Goal: Task Accomplishment & Management: Manage account settings

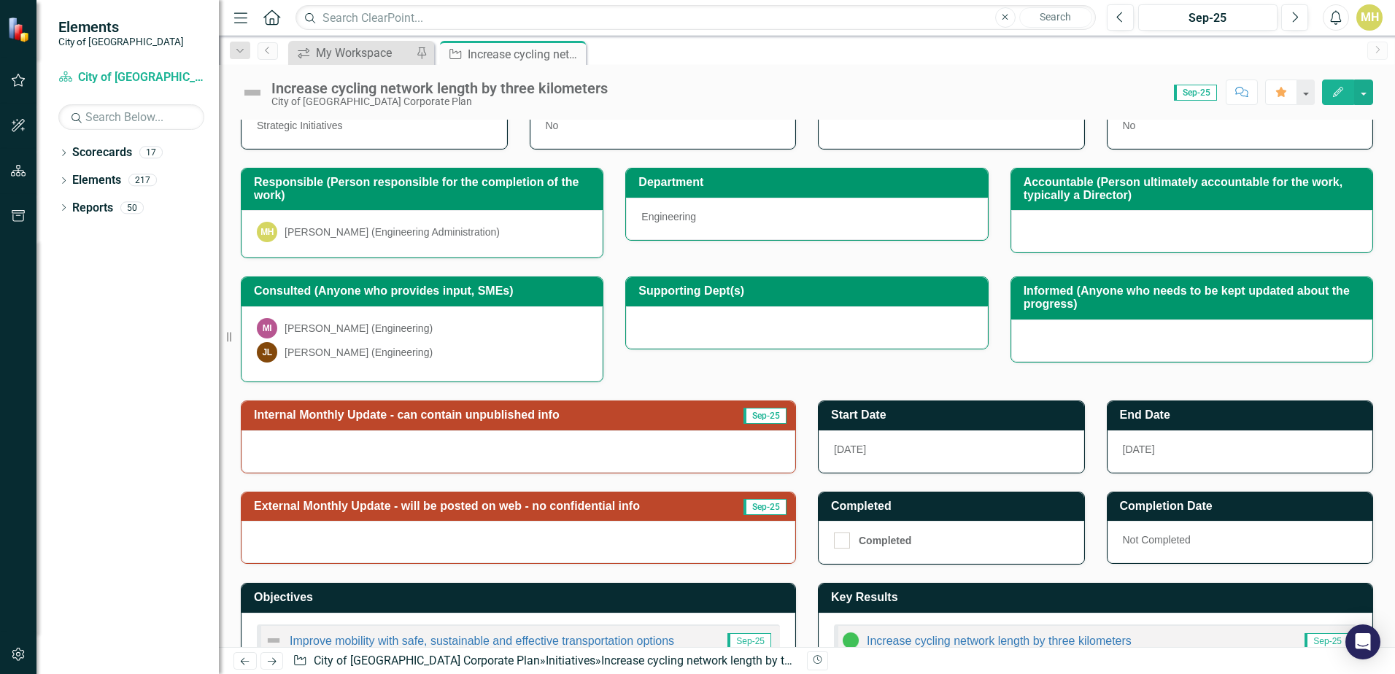
scroll to position [108, 0]
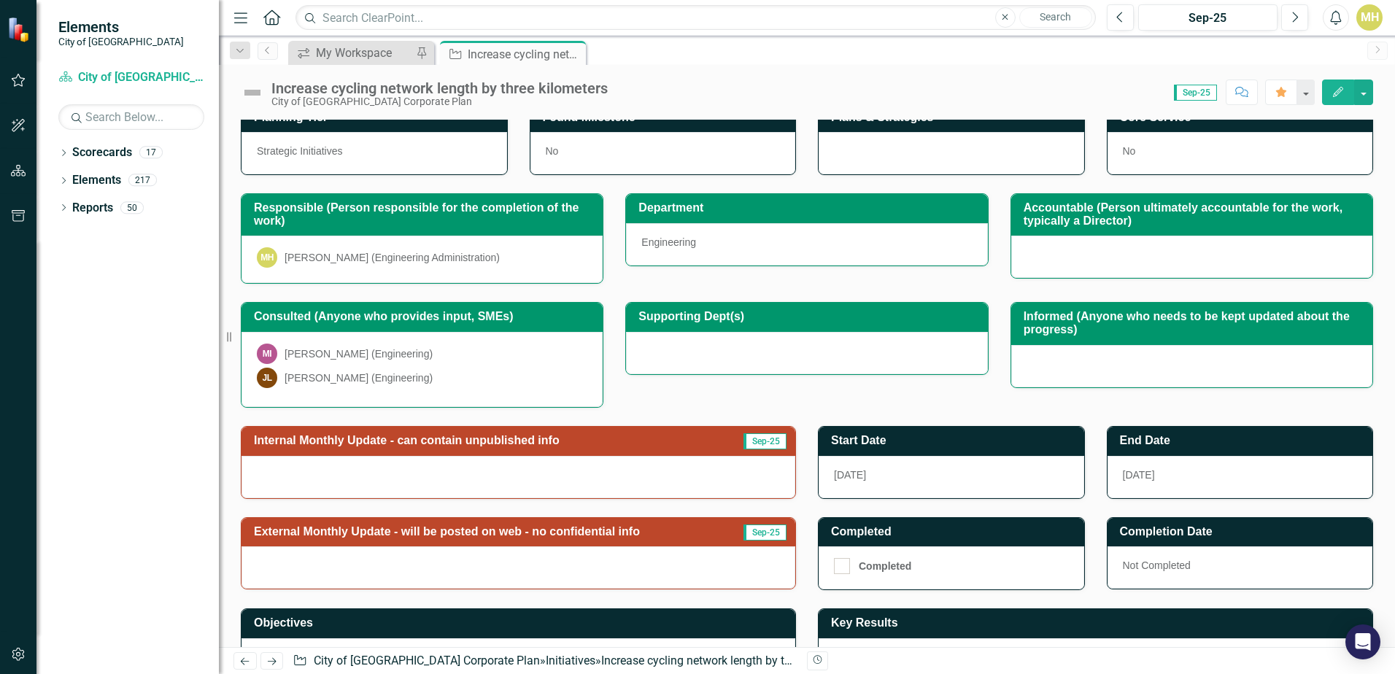
click at [1351, 95] on button "Edit" at bounding box center [1338, 93] width 32 height 26
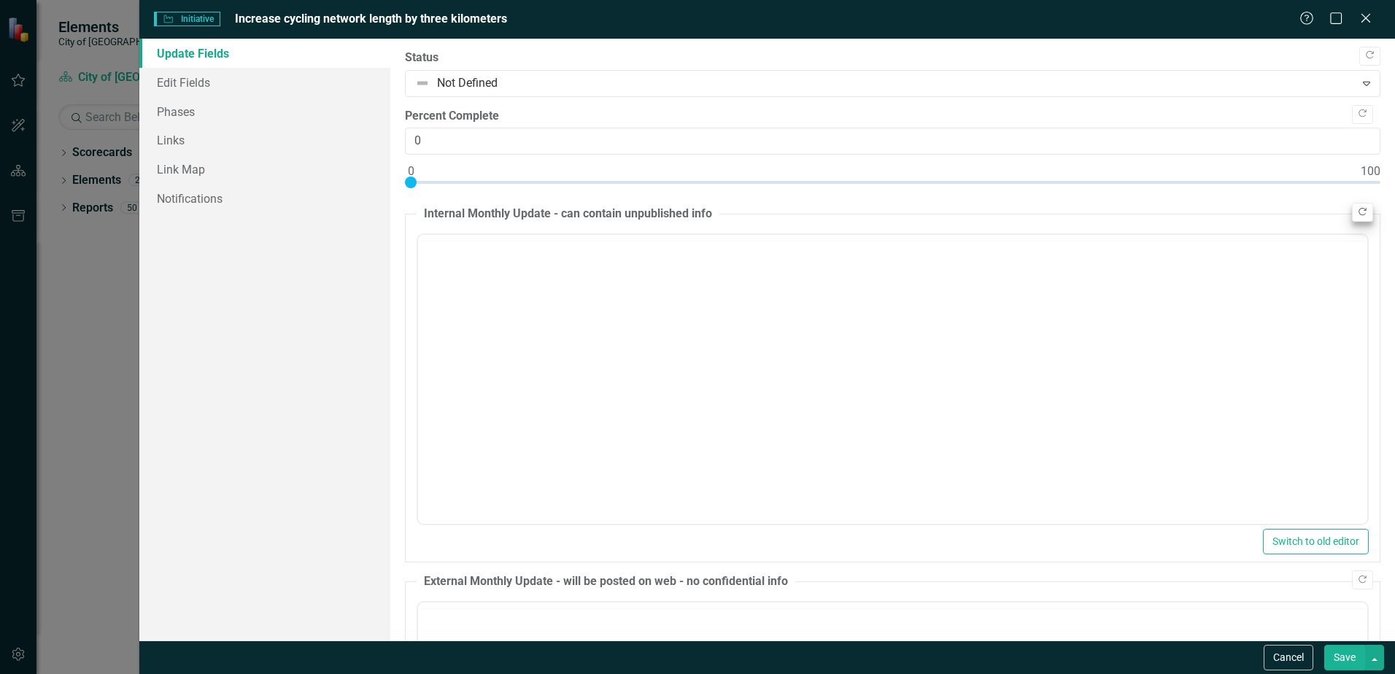
scroll to position [0, 0]
click at [1358, 212] on button "Copy Forward" at bounding box center [1362, 212] width 21 height 19
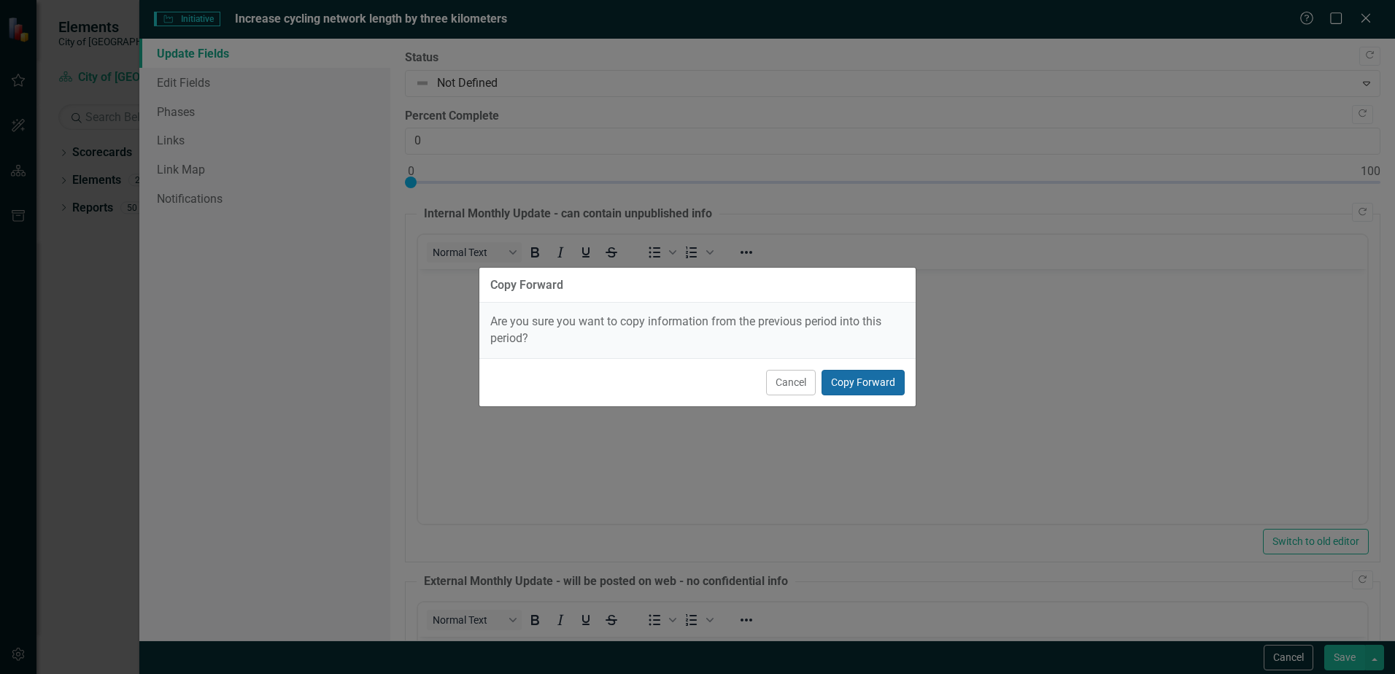
click at [853, 390] on button "Copy Forward" at bounding box center [862, 383] width 83 height 26
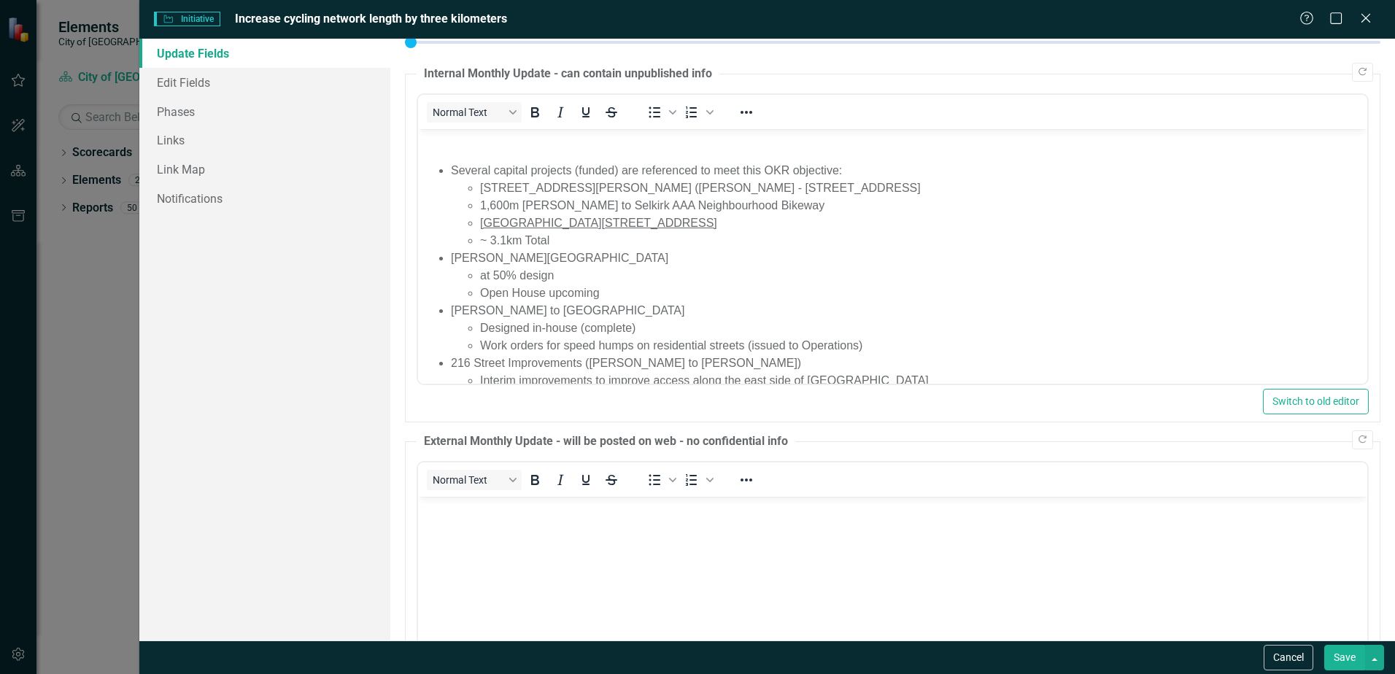
scroll to position [146, 0]
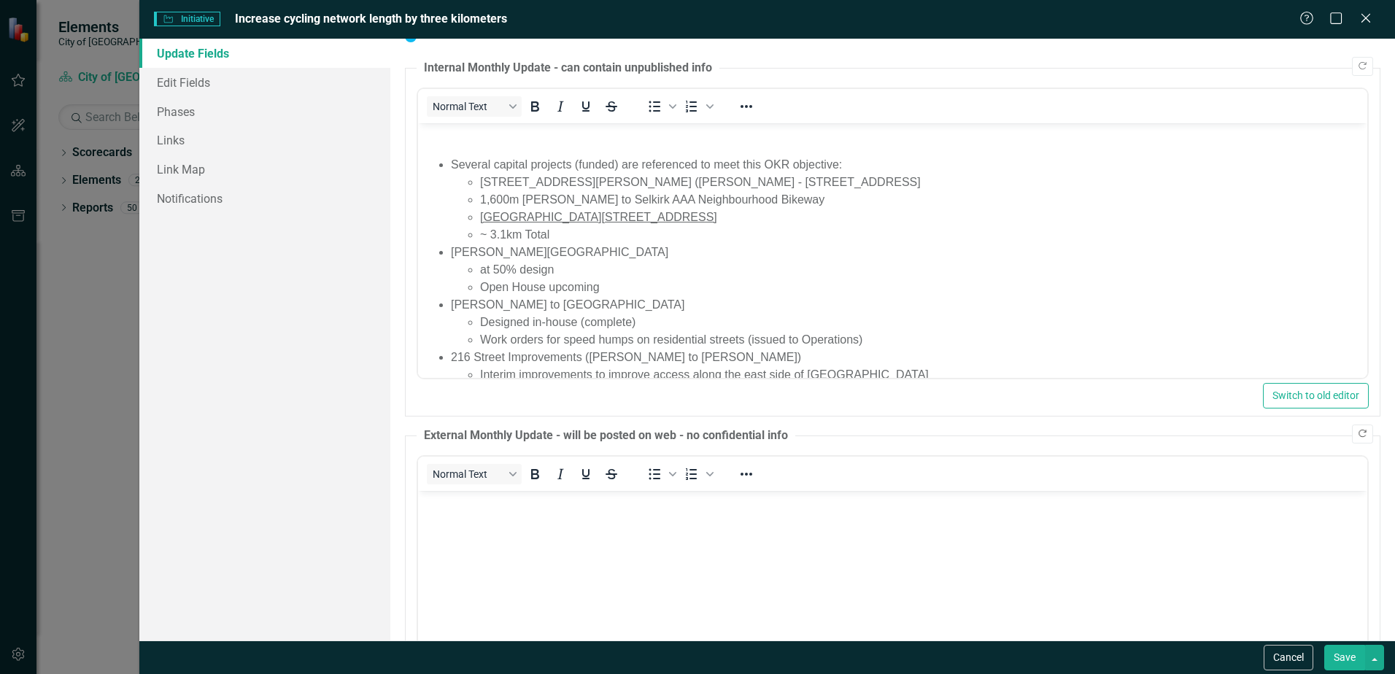
click at [1357, 435] on icon "Copy Forward" at bounding box center [1362, 434] width 11 height 9
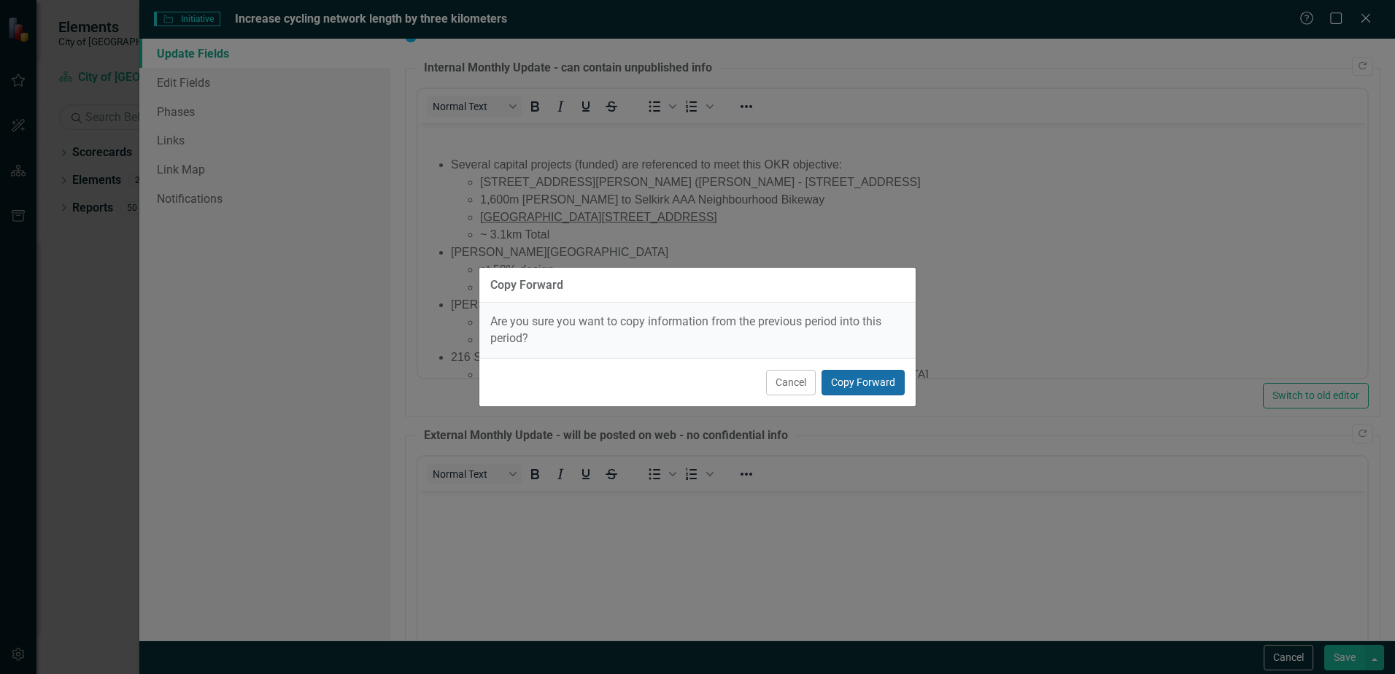
click at [882, 387] on button "Copy Forward" at bounding box center [862, 383] width 83 height 26
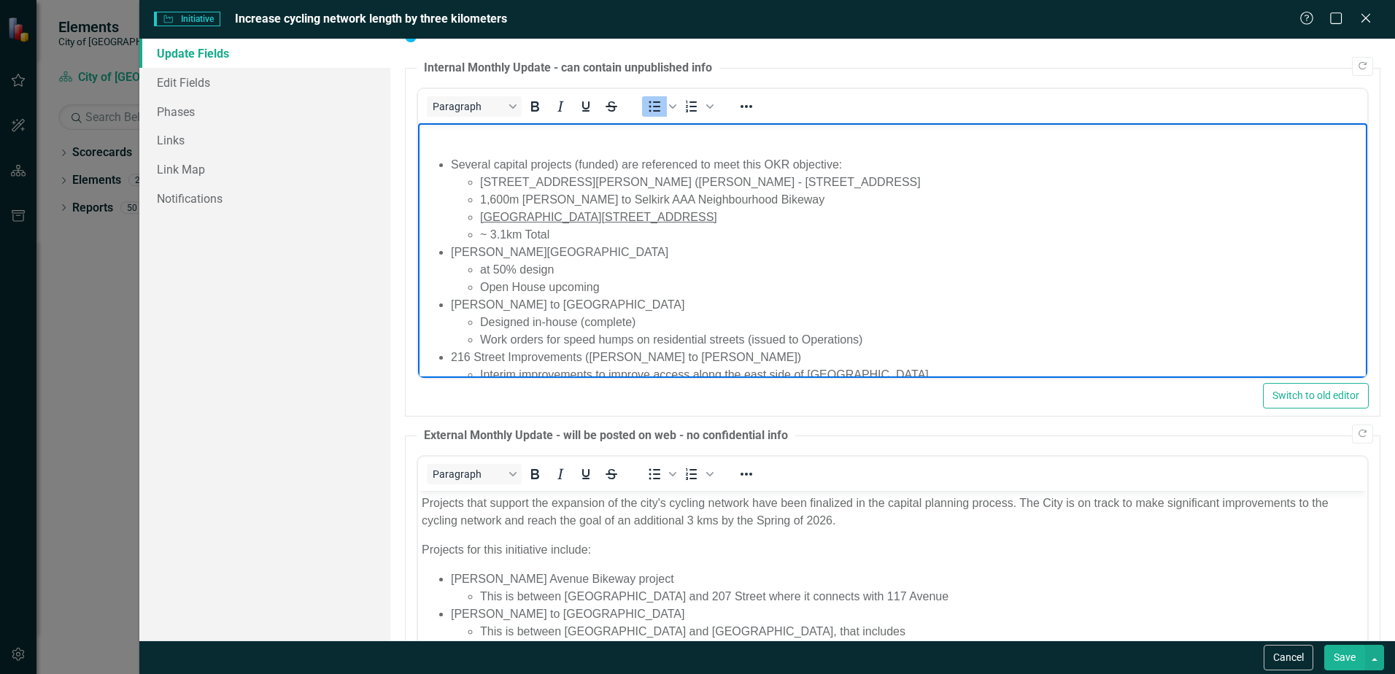
click at [496, 271] on li "at 50% design" at bounding box center [921, 270] width 883 height 18
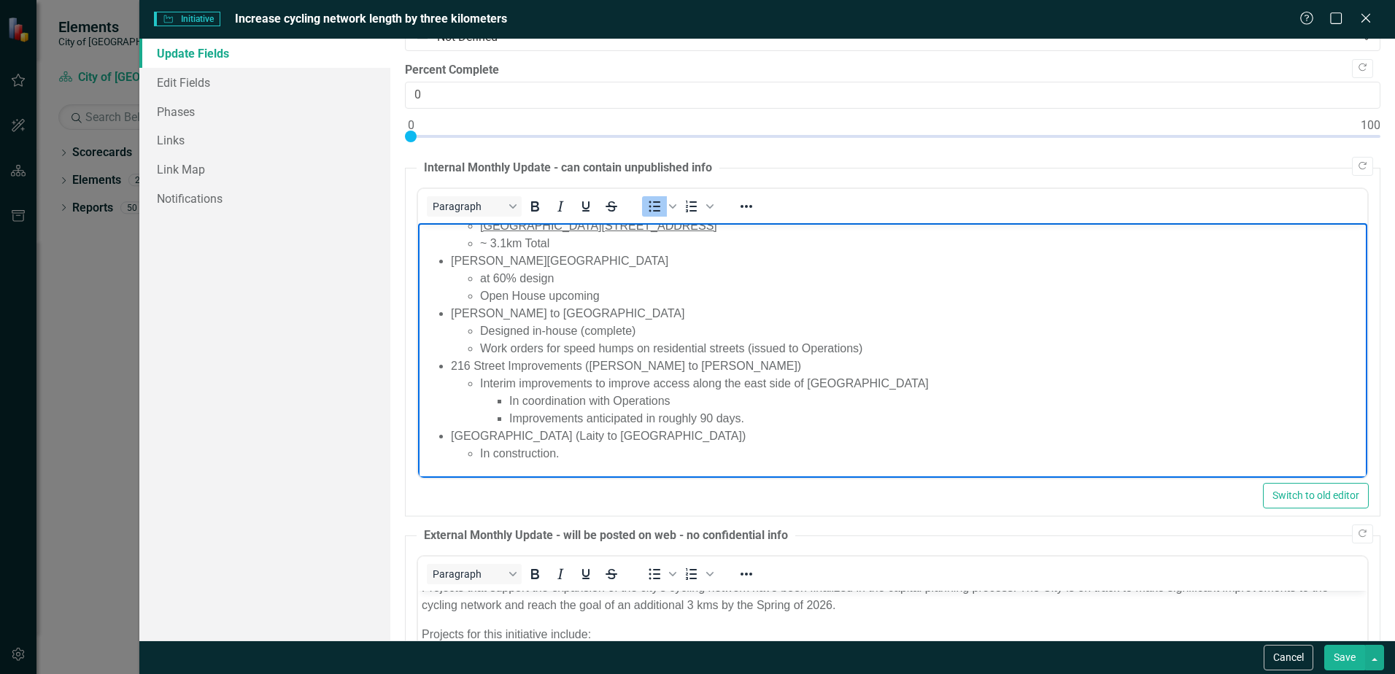
scroll to position [0, 0]
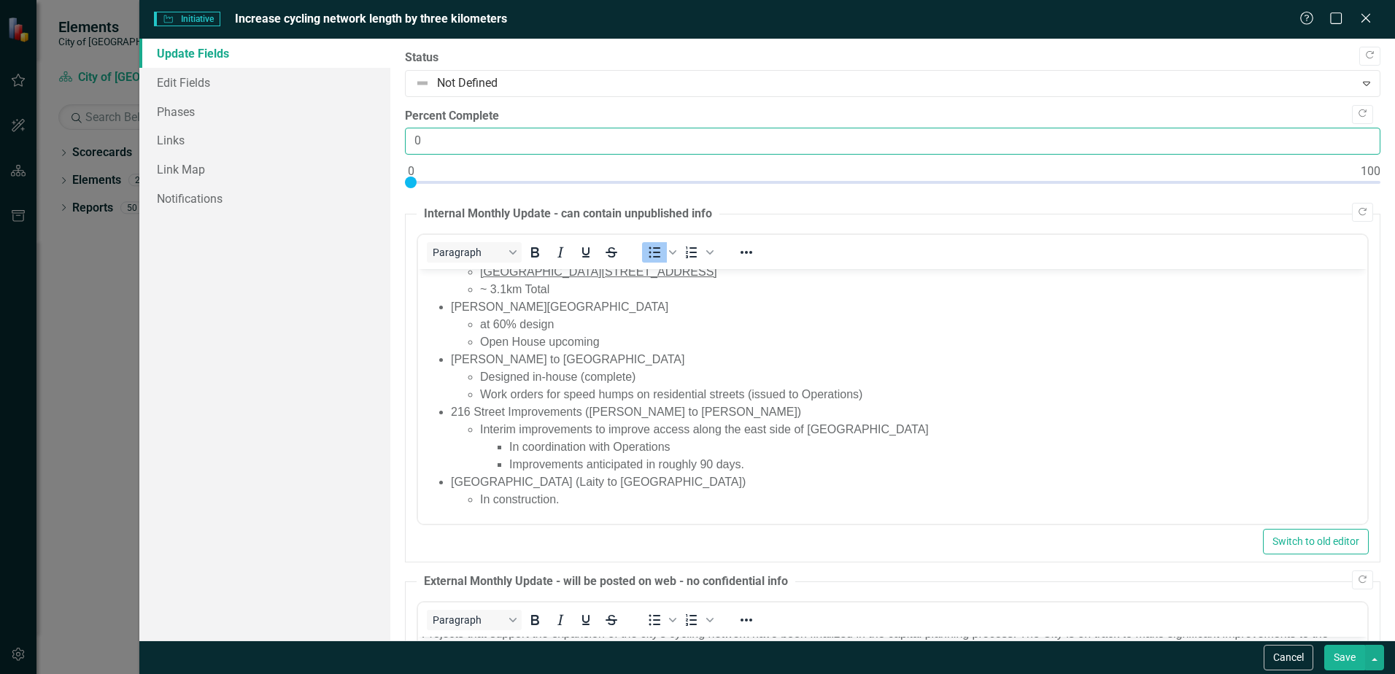
click at [1352, 147] on input "0" at bounding box center [892, 141] width 975 height 27
click at [1359, 136] on input "1" at bounding box center [892, 141] width 975 height 27
click at [1357, 136] on input "2" at bounding box center [892, 141] width 975 height 27
click at [1357, 136] on input "3" at bounding box center [892, 141] width 975 height 27
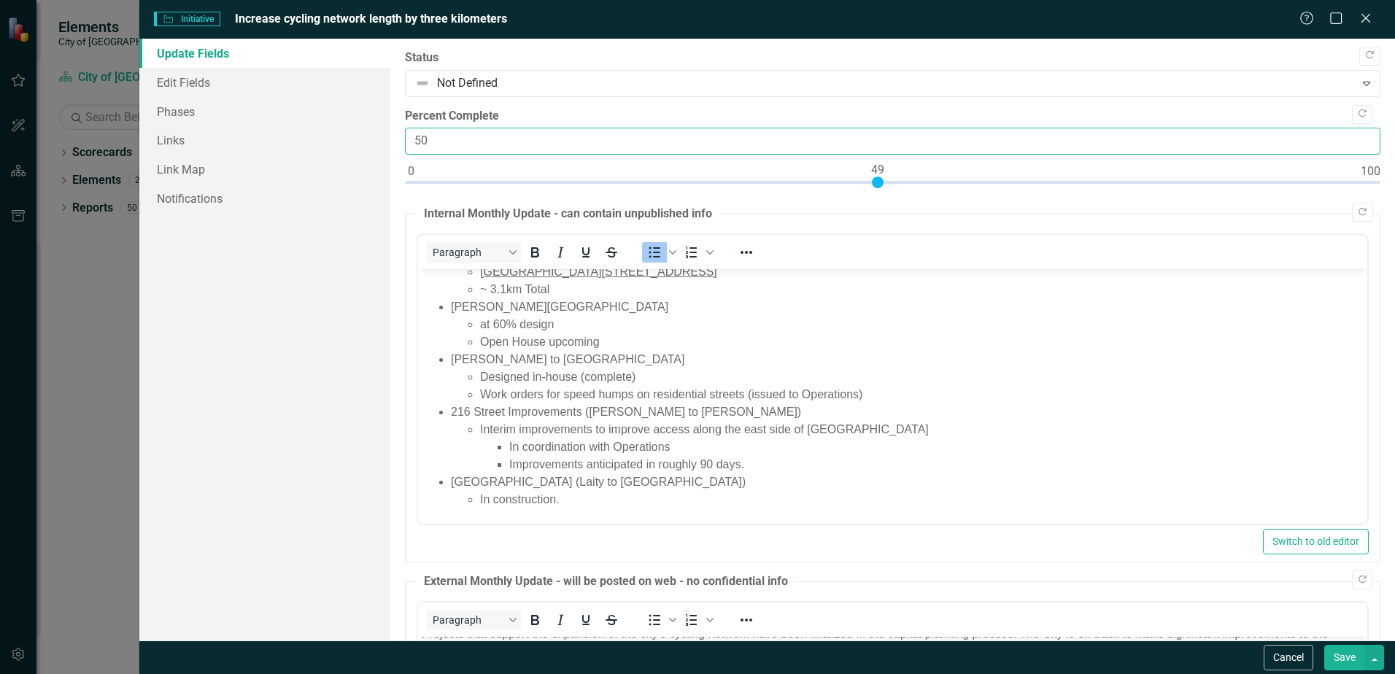
click at [1357, 136] on input "50" at bounding box center [892, 141] width 975 height 27
click at [1356, 136] on input "51" at bounding box center [892, 141] width 975 height 27
click at [1356, 136] on input "52" at bounding box center [892, 141] width 975 height 27
click at [1356, 136] on input "53" at bounding box center [892, 141] width 975 height 27
click at [1356, 136] on input "54" at bounding box center [892, 141] width 975 height 27
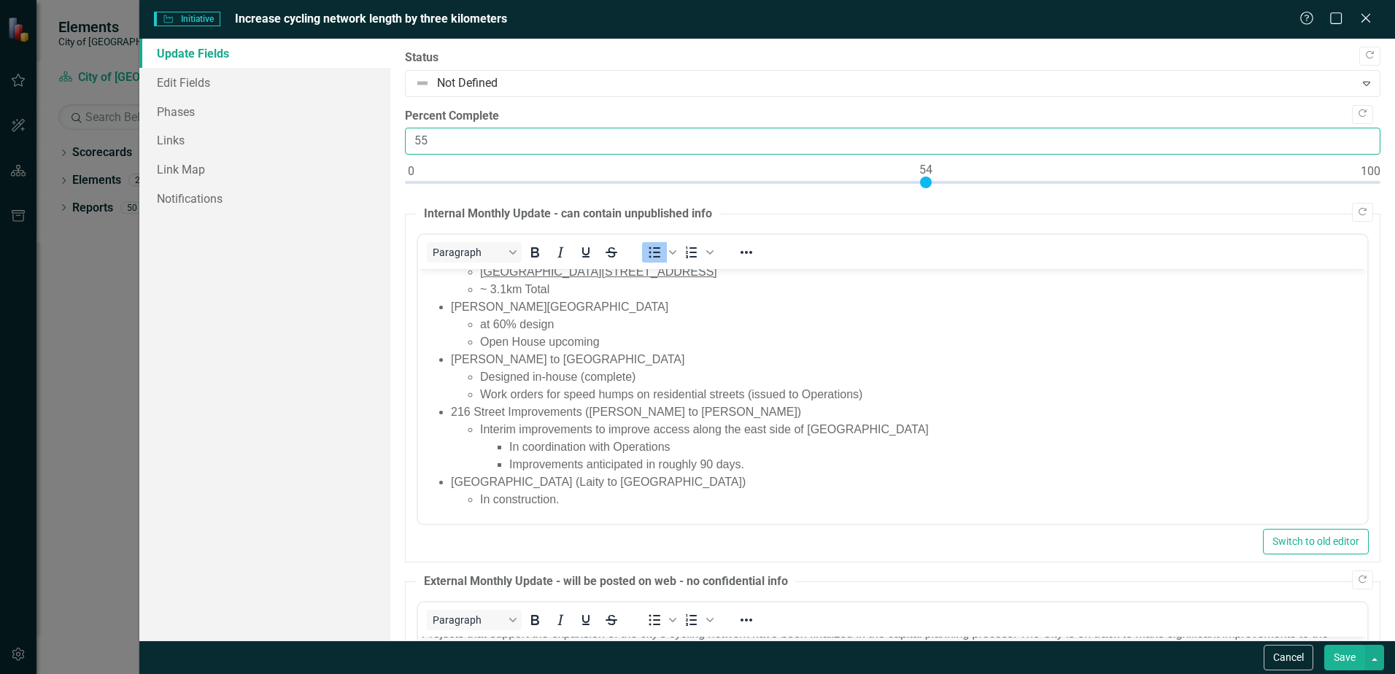
click at [1356, 136] on input "55" at bounding box center [892, 141] width 975 height 27
click at [1356, 136] on input "56" at bounding box center [892, 141] width 975 height 27
click at [1356, 136] on input "57" at bounding box center [892, 141] width 975 height 27
click at [1356, 136] on input "58" at bounding box center [892, 141] width 975 height 27
click at [1356, 136] on input "59" at bounding box center [892, 141] width 975 height 27
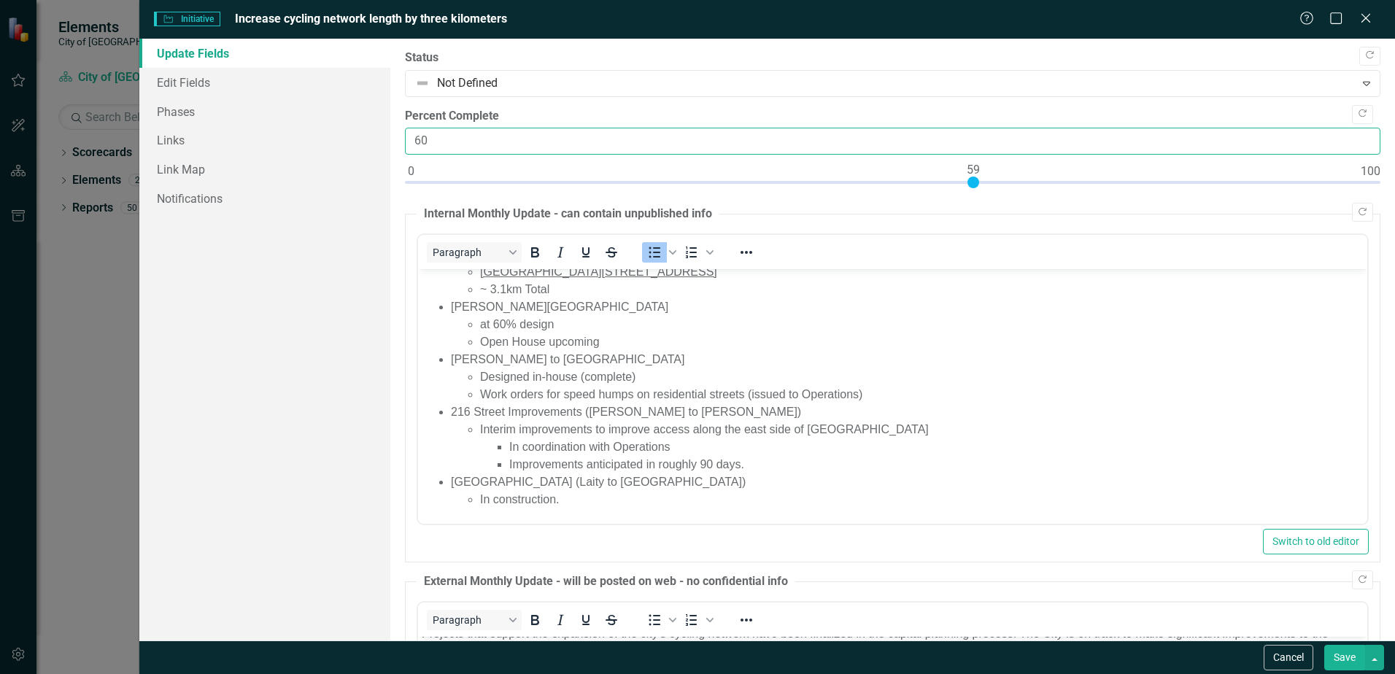
type input "60"
click at [1356, 136] on input "60" at bounding box center [892, 141] width 975 height 27
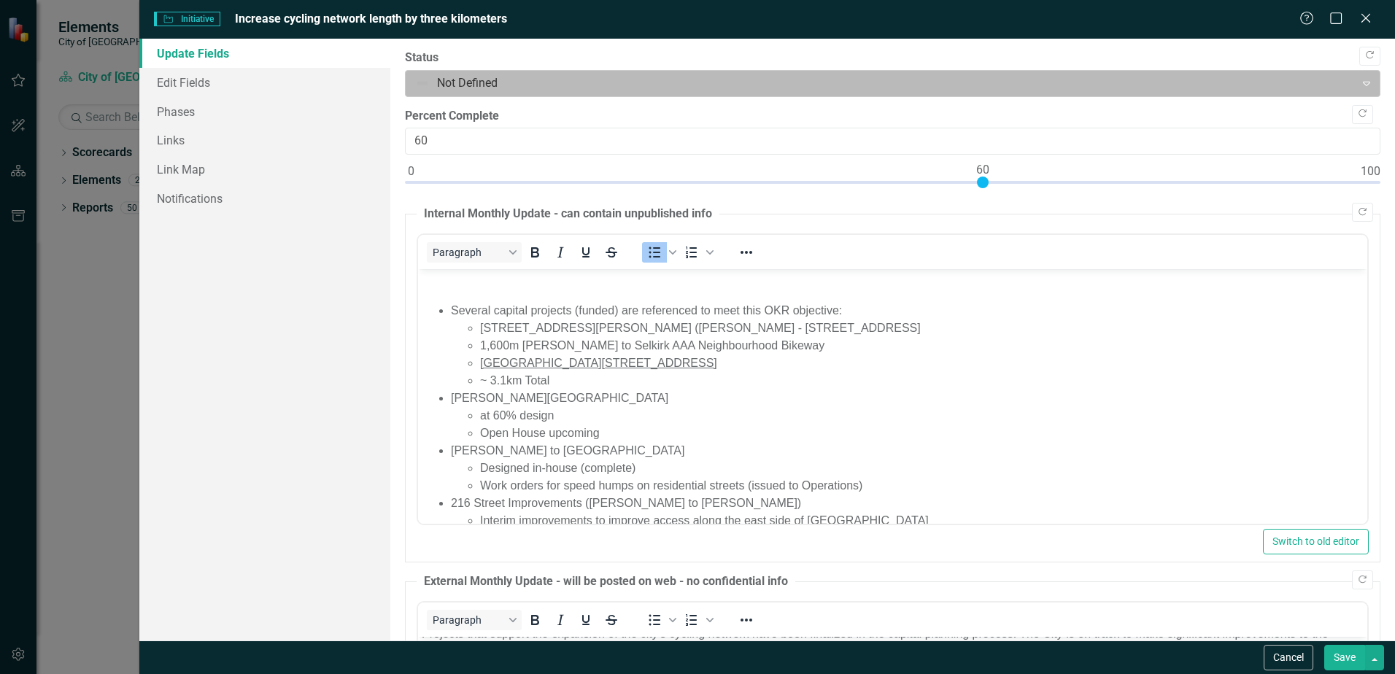
click at [1359, 82] on icon "Expand" at bounding box center [1366, 83] width 15 height 12
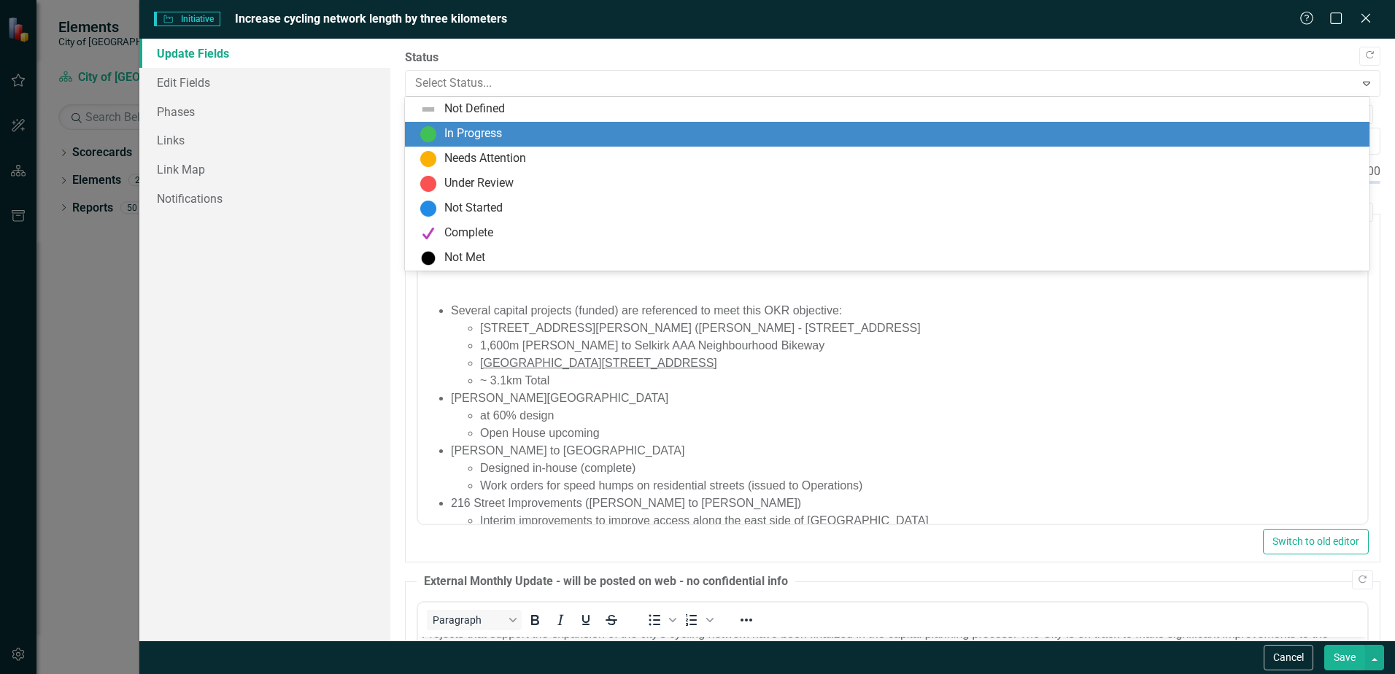
click at [1016, 136] on div "In Progress" at bounding box center [889, 134] width 941 height 18
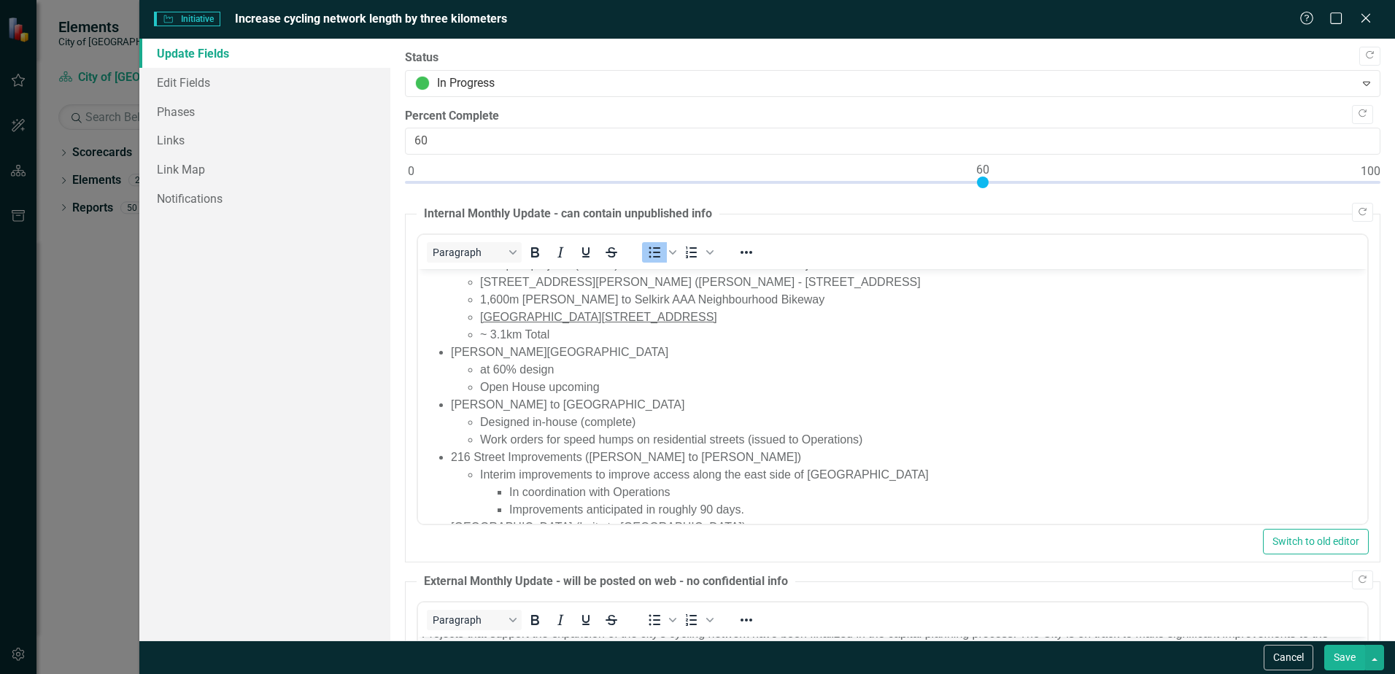
scroll to position [91, 0]
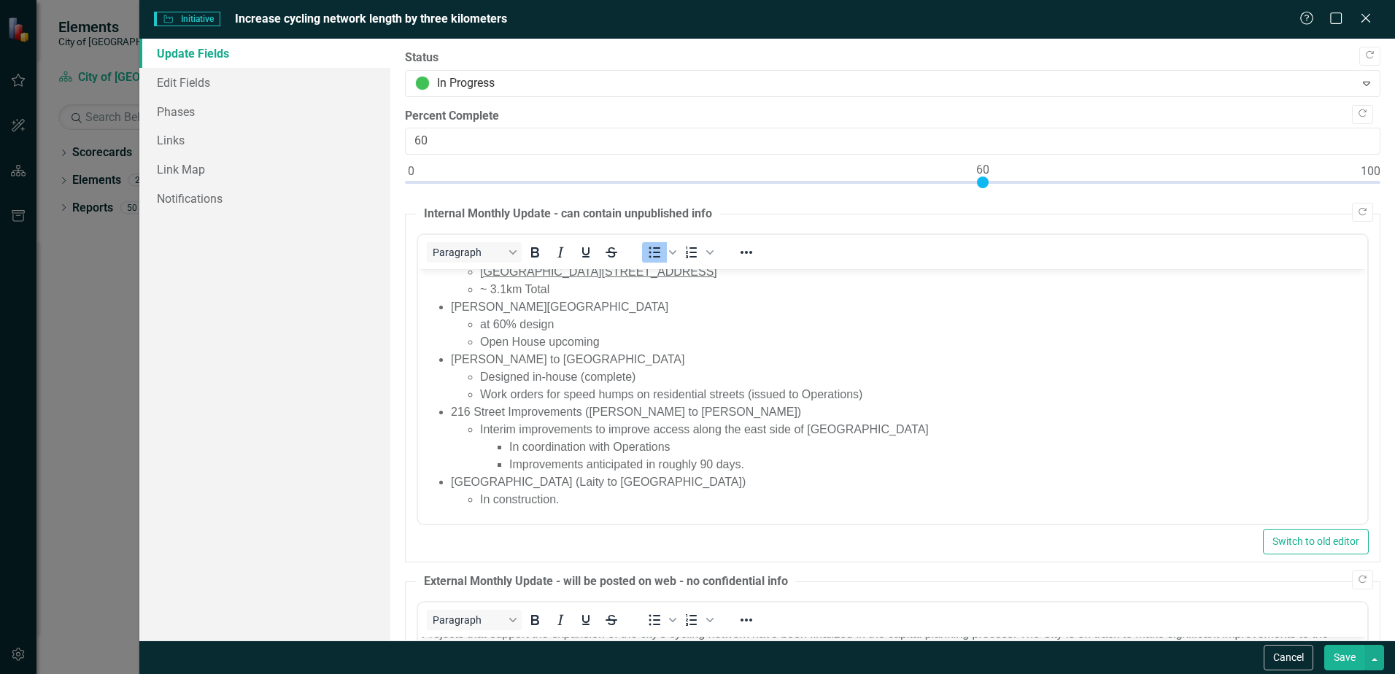
click at [1344, 658] on button "Save" at bounding box center [1344, 658] width 41 height 26
